Goal: Task Accomplishment & Management: Use online tool/utility

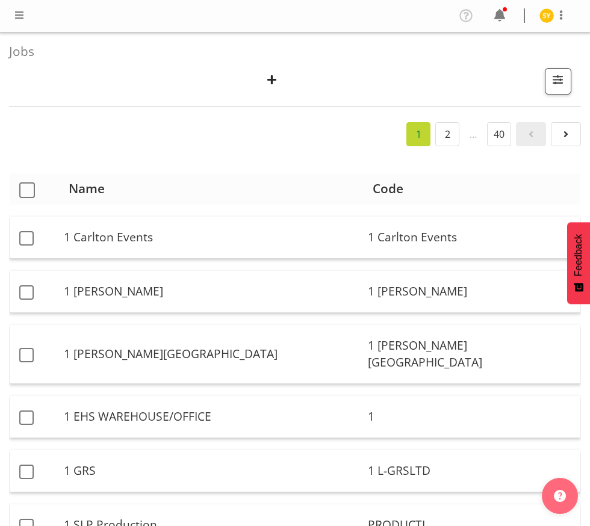
click at [528, 173] on th "Code" at bounding box center [471, 188] width 217 height 31
click at [267, 81] on span "button" at bounding box center [272, 80] width 16 height 16
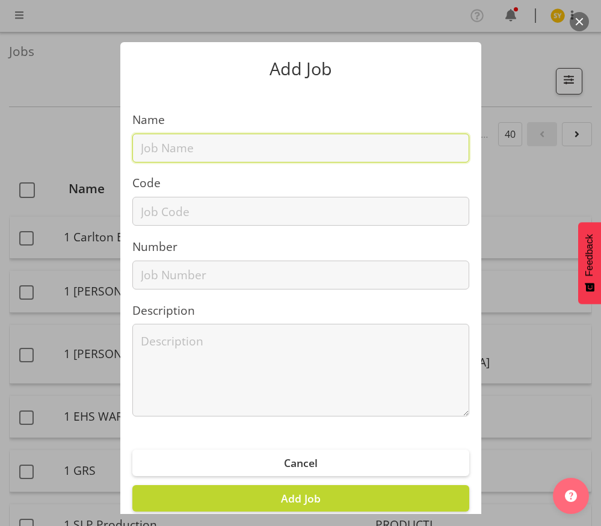
drag, startPoint x: 165, startPoint y: 151, endPoint x: 162, endPoint y: 163, distance: 12.4
click at [164, 152] on input "text" at bounding box center [300, 148] width 337 height 29
paste input "1251014I"
type input "1251014I"
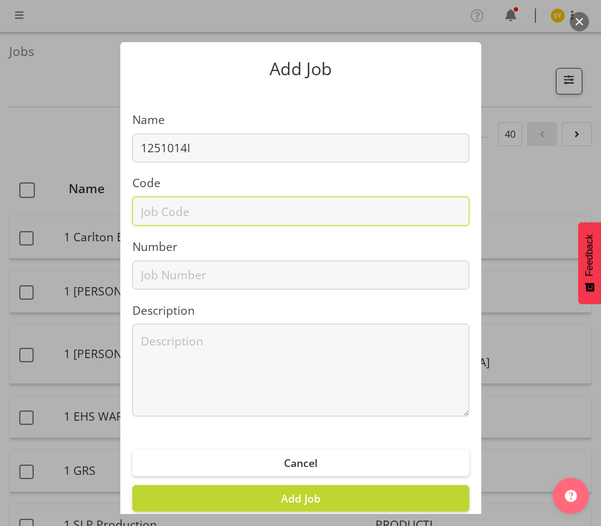
drag, startPoint x: 158, startPoint y: 220, endPoint x: 162, endPoint y: 209, distance: 11.3
click at [158, 220] on input "text" at bounding box center [300, 211] width 337 height 29
paste input "1251014I"
type input "1251014I"
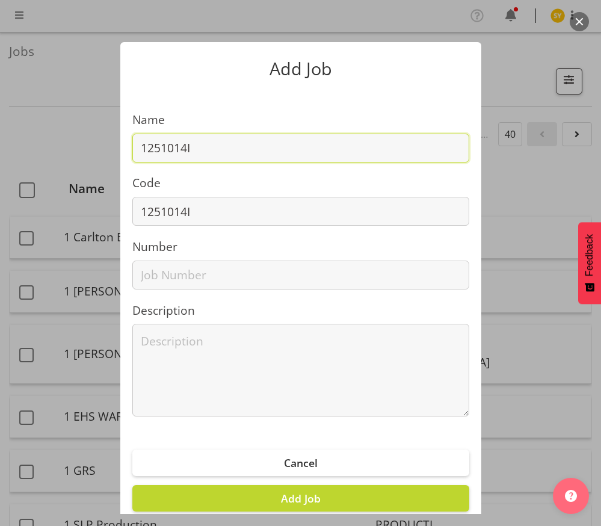
click at [235, 144] on input "1251014I" at bounding box center [300, 148] width 337 height 29
paste input "Chobani@WoolworthsExperience25"
drag, startPoint x: 418, startPoint y: 153, endPoint x: 98, endPoint y: 138, distance: 320.4
click at [98, 138] on div "Add Job Name 1251014I - Chobani@WoolworthsExperience25 Code 1251014I Number Des…" at bounding box center [301, 263] width 578 height 502
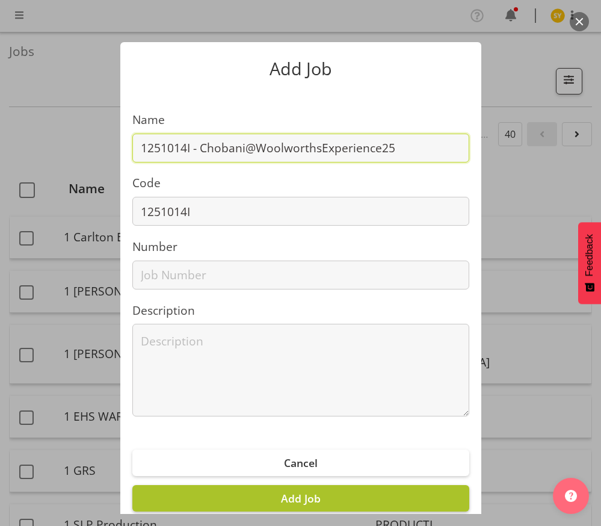
type input "1251014I - Chobani@WoolworthsExperience25"
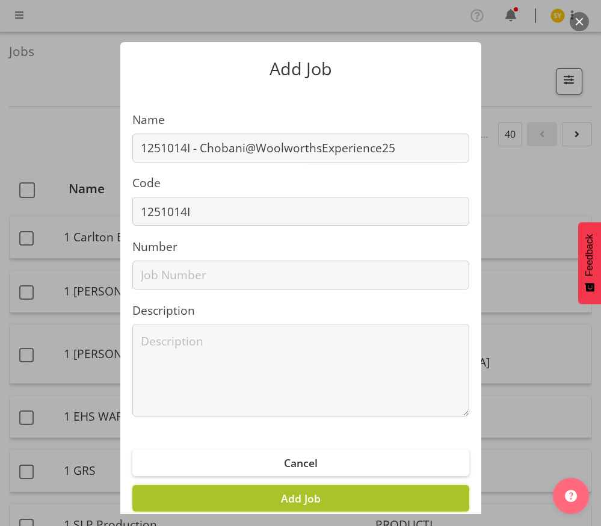
click at [288, 495] on span "Add Job" at bounding box center [301, 498] width 40 height 14
